Goal: Task Accomplishment & Management: Manage account settings

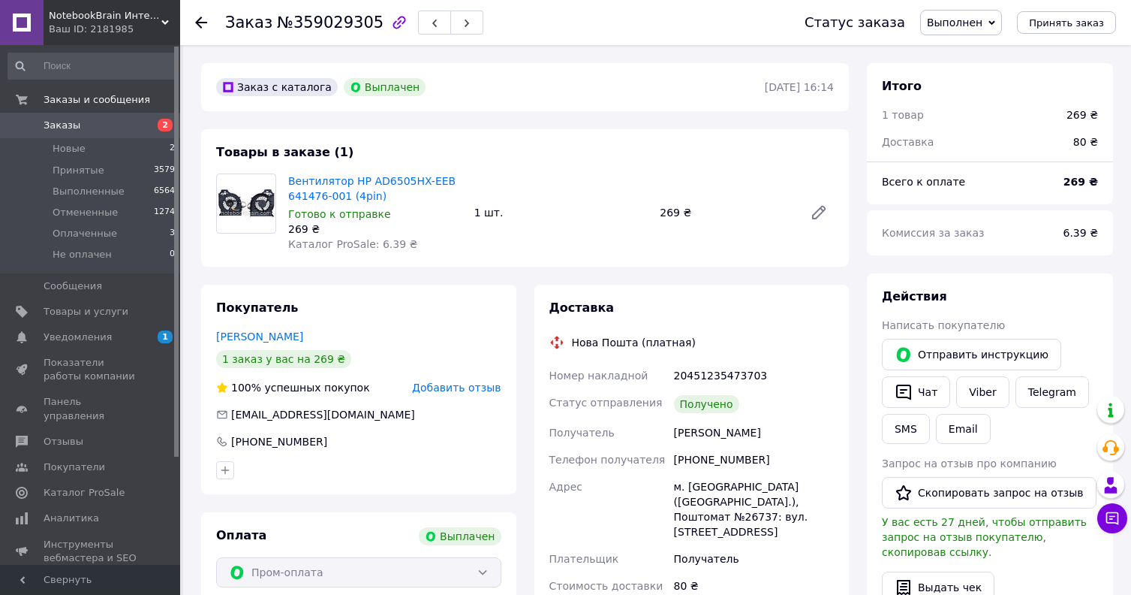
click at [696, 432] on div "[PERSON_NAME]" at bounding box center [754, 432] width 166 height 27
copy div "[PERSON_NAME]"
click at [122, 339] on span "Уведомления" at bounding box center [91, 337] width 95 height 14
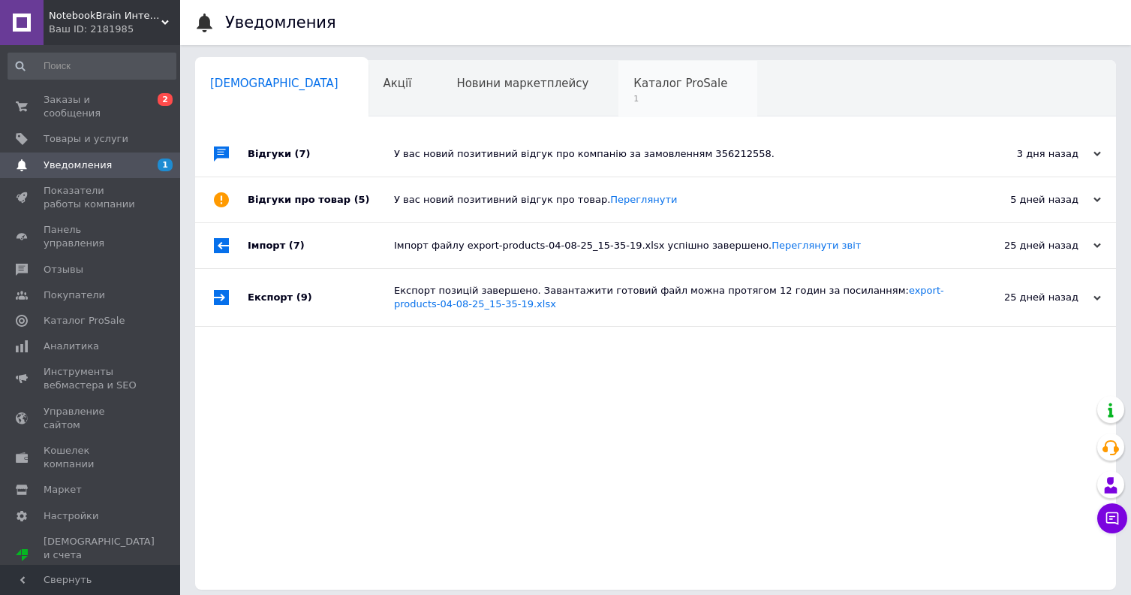
click at [634, 99] on span "1" at bounding box center [681, 98] width 94 height 11
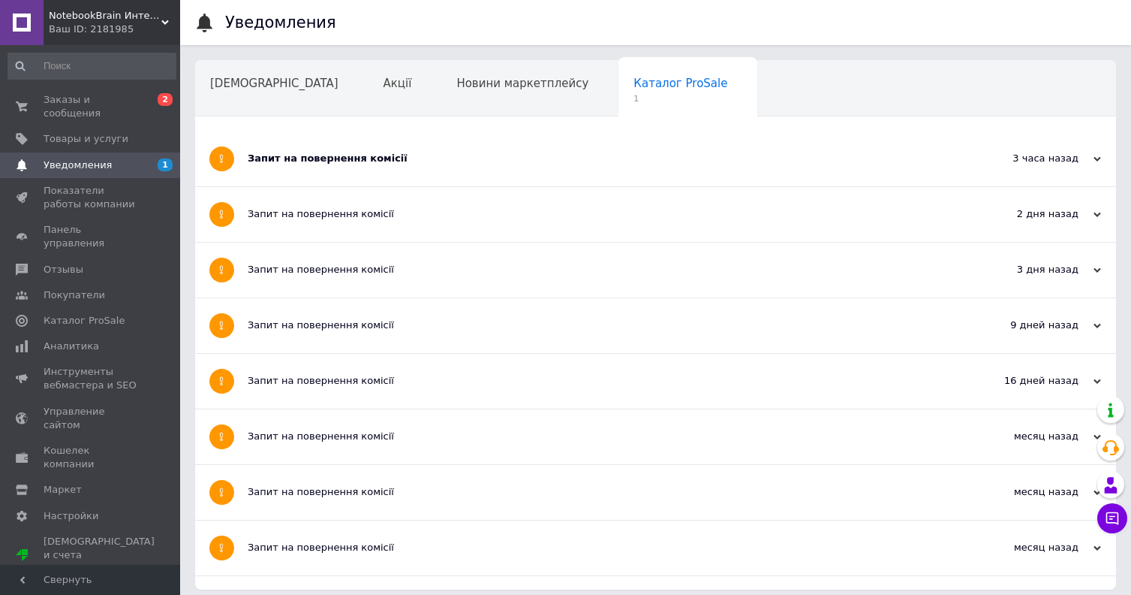
click at [436, 141] on div "Запит на повернення комісії" at bounding box center [599, 158] width 703 height 55
